Goal: Navigation & Orientation: Find specific page/section

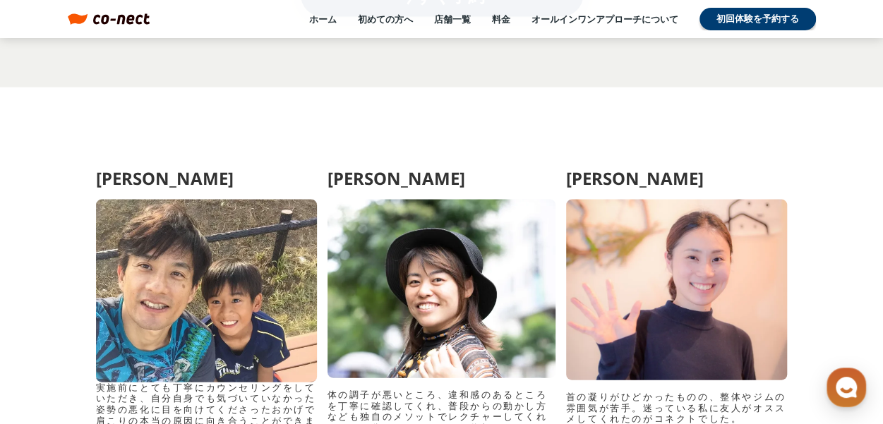
scroll to position [6283, 0]
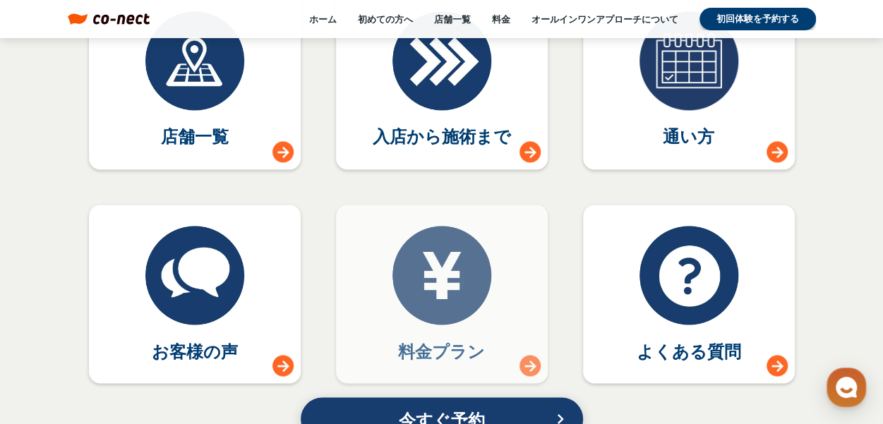
click at [439, 283] on div at bounding box center [442, 275] width 99 height 99
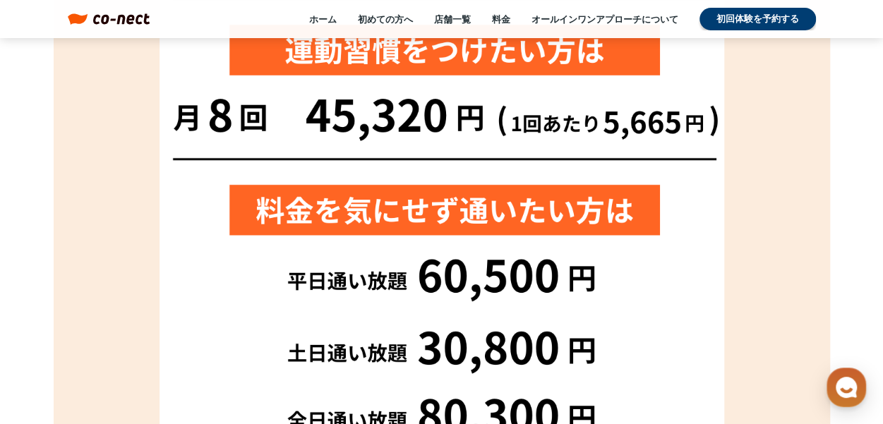
scroll to position [777, 0]
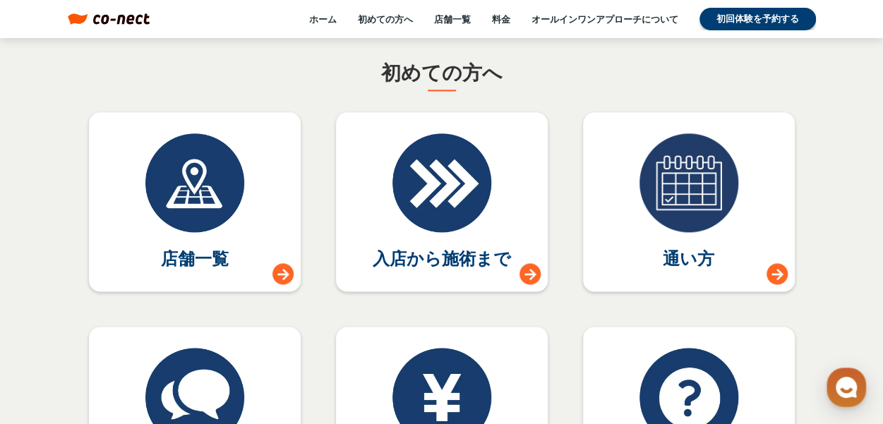
scroll to position [6142, 0]
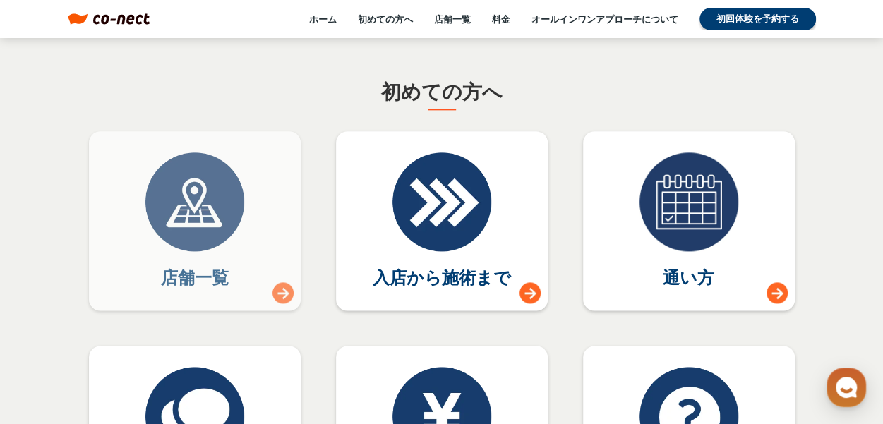
click at [205, 231] on div at bounding box center [194, 201] width 99 height 99
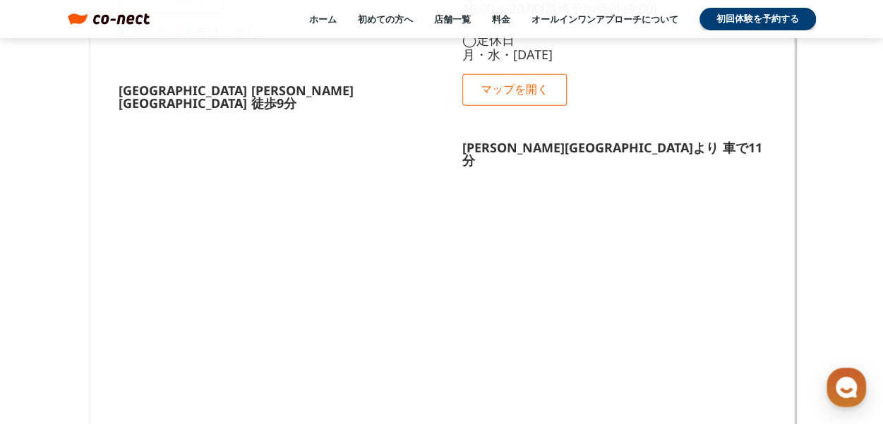
scroll to position [1624, 0]
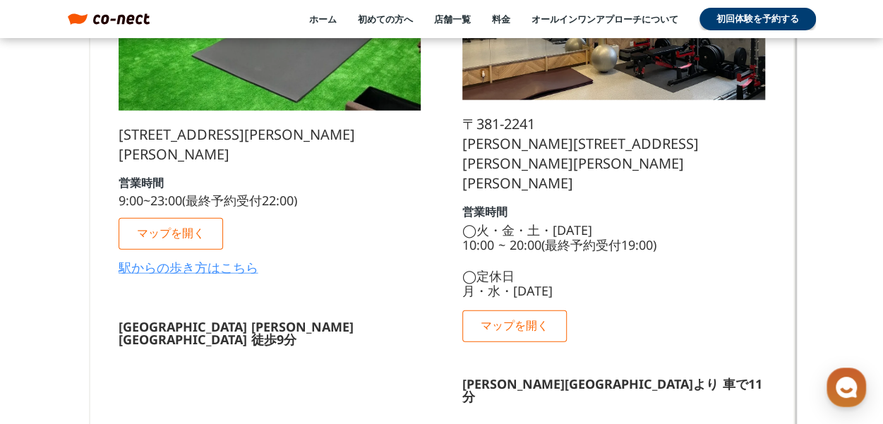
scroll to position [6142, 0]
